Goal: Task Accomplishment & Management: Manage account settings

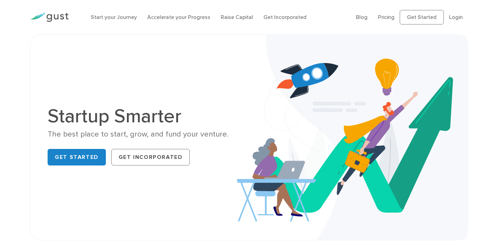
click at [456, 13] on li "Login" at bounding box center [456, 17] width 14 height 8
click at [456, 18] on link "Login" at bounding box center [456, 17] width 14 height 7
